Goal: Task Accomplishment & Management: Use online tool/utility

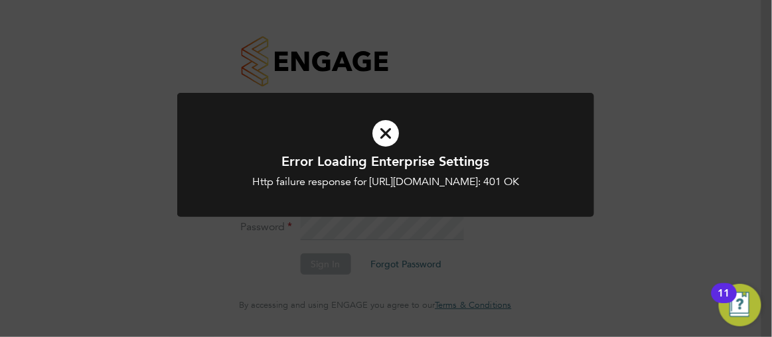
type input "[PERSON_NAME][EMAIL_ADDRESS][PERSON_NAME][DOMAIN_NAME]"
click at [383, 134] on icon at bounding box center [385, 133] width 345 height 52
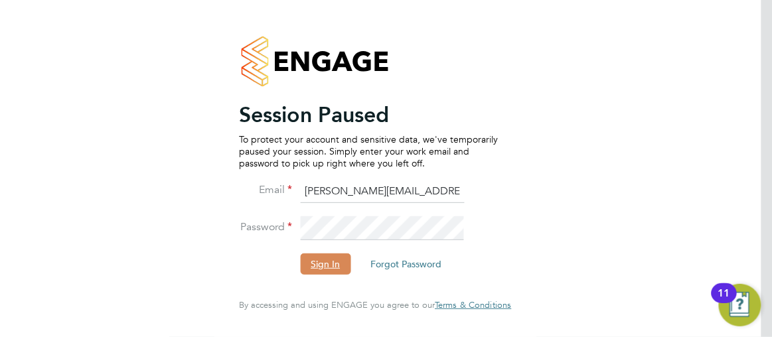
click at [320, 265] on button "Sign In" at bounding box center [325, 263] width 50 height 21
